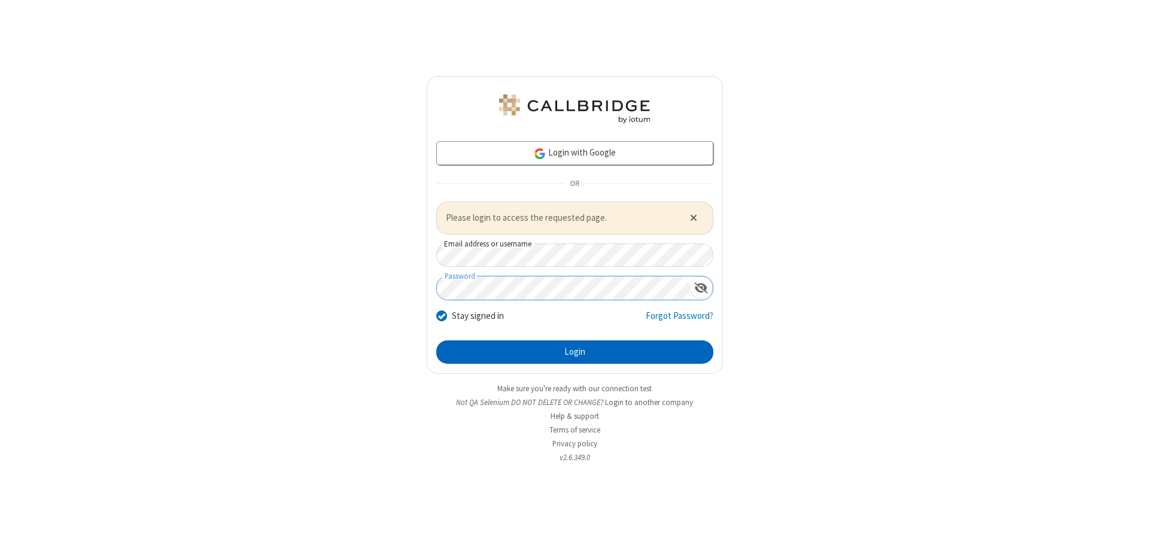
click at [574, 352] on button "Login" at bounding box center [574, 352] width 277 height 24
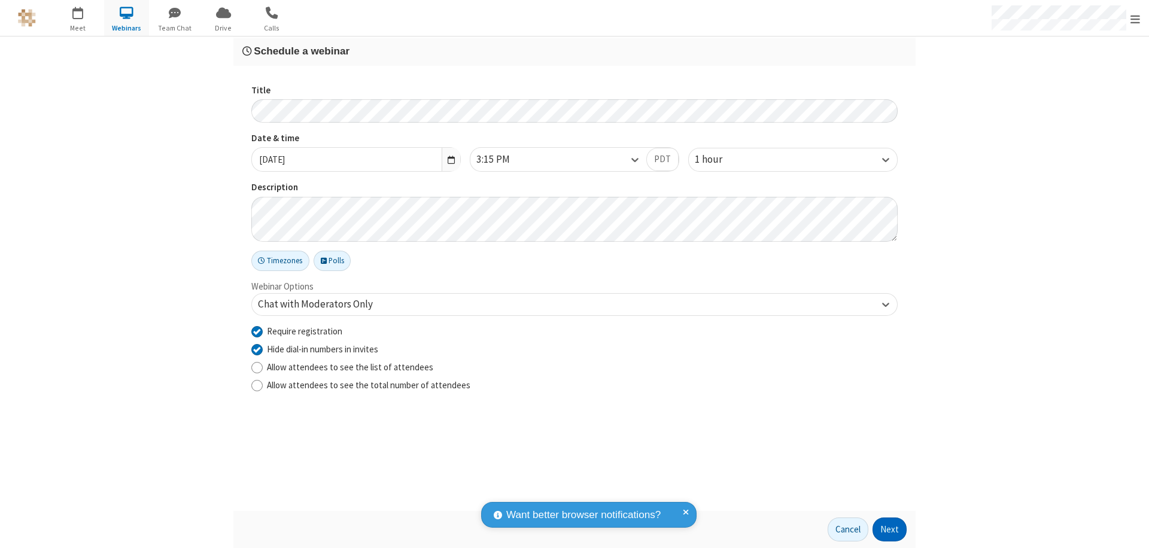
click at [257, 331] on input "Require registration" at bounding box center [256, 331] width 11 height 13
checkbox input "false"
click at [890, 529] on button "Next" at bounding box center [889, 529] width 34 height 24
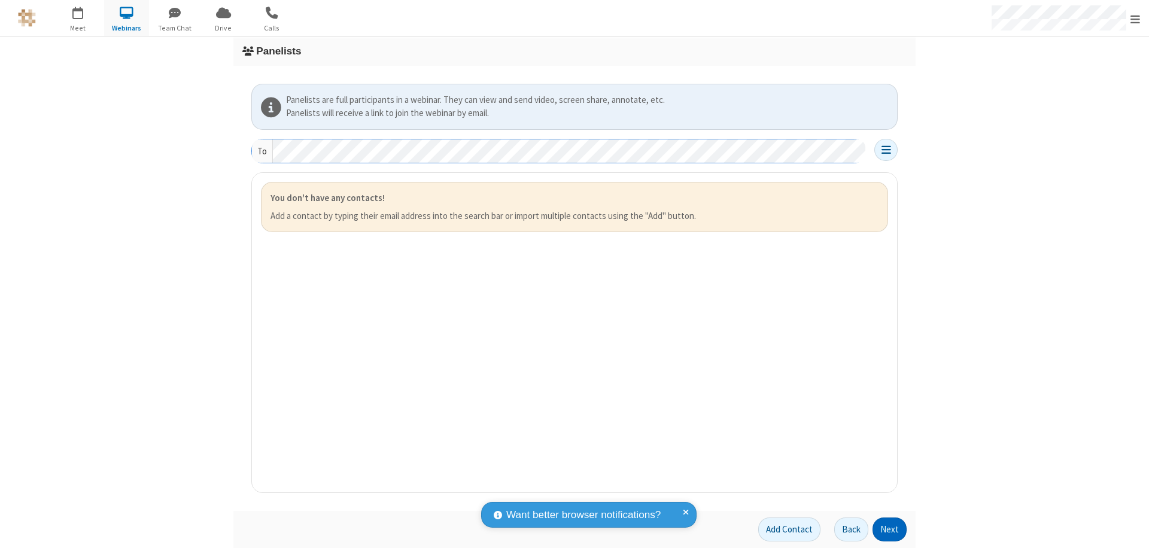
click at [890, 529] on button "Next" at bounding box center [889, 529] width 34 height 24
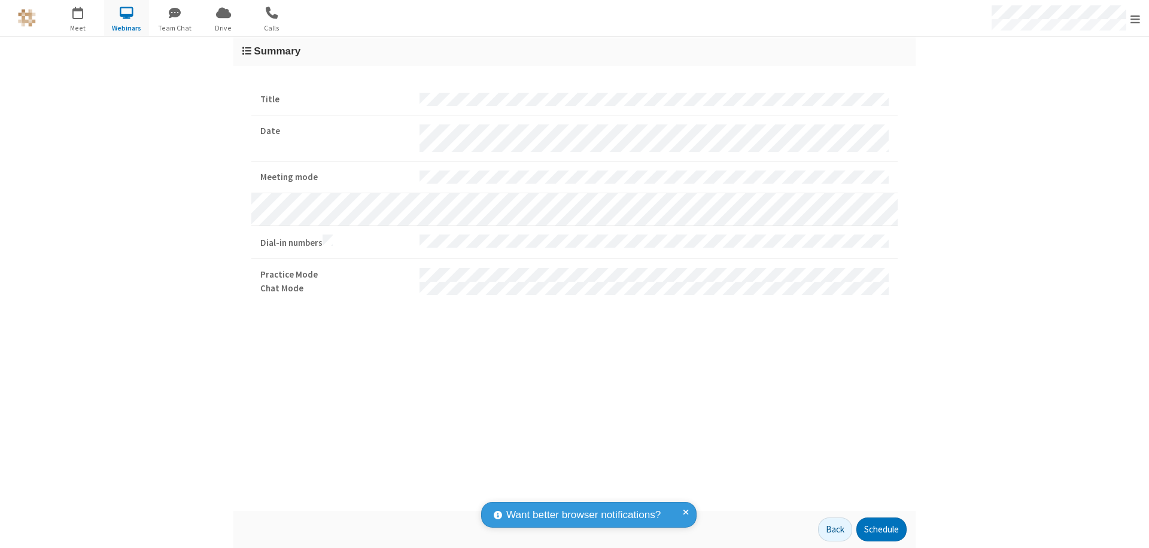
click at [881, 529] on button "Schedule" at bounding box center [881, 529] width 50 height 24
